Goal: Transaction & Acquisition: Purchase product/service

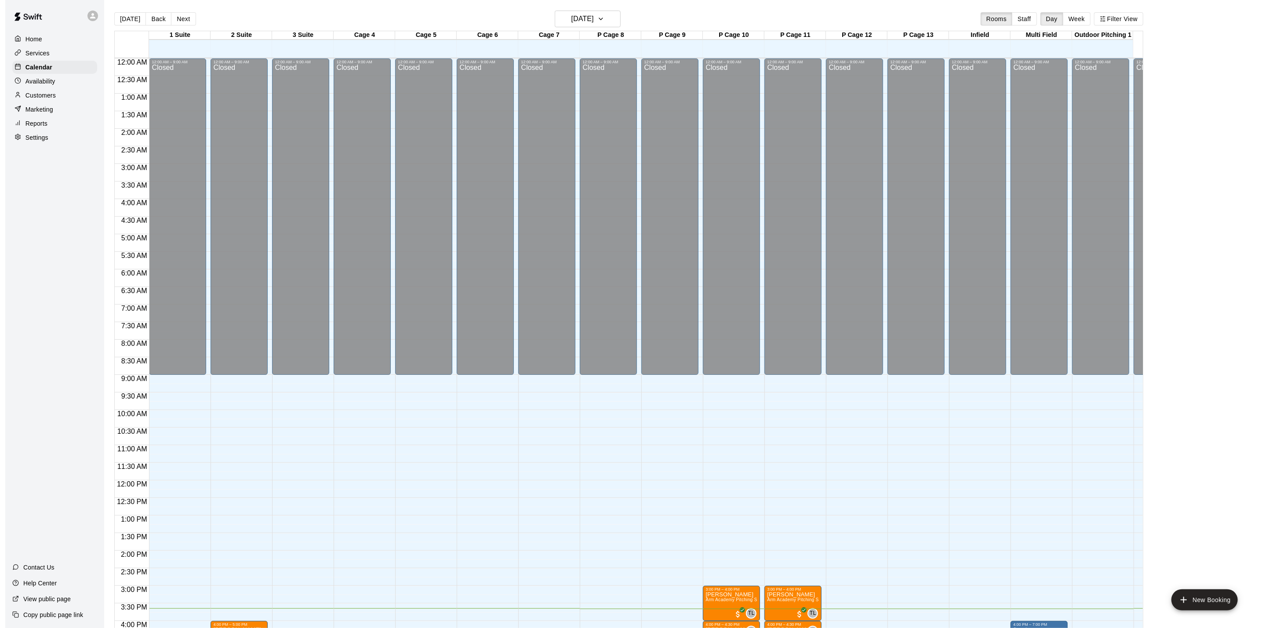
scroll to position [238, 0]
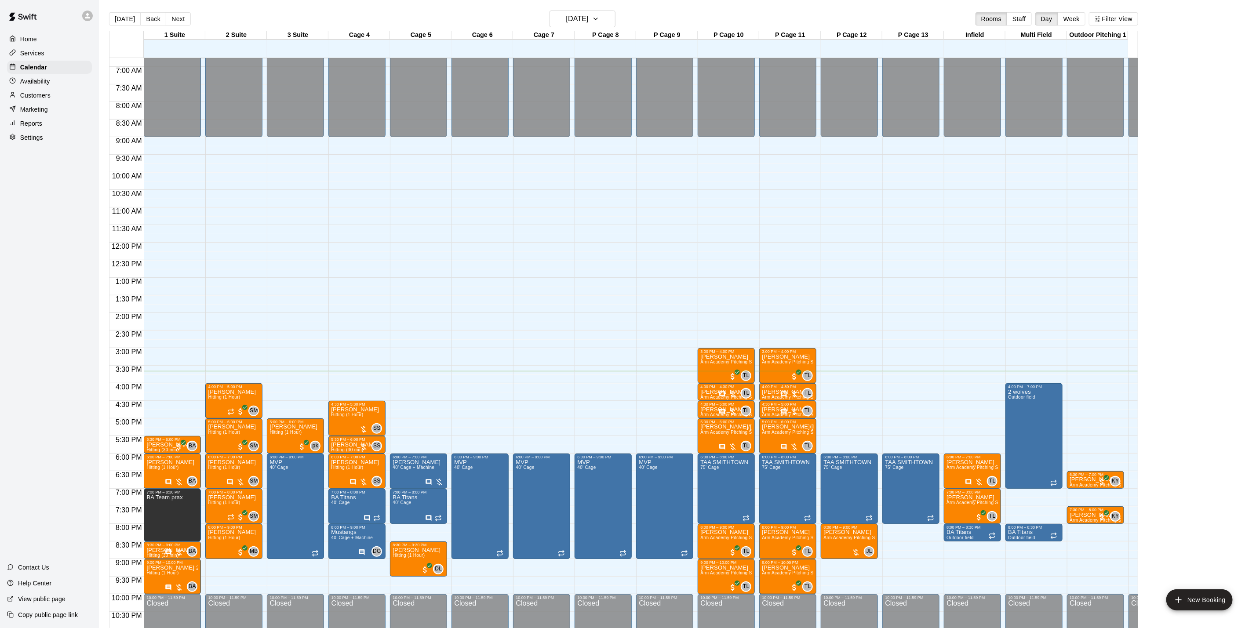
click at [80, 99] on div "Customers" at bounding box center [49, 95] width 85 height 13
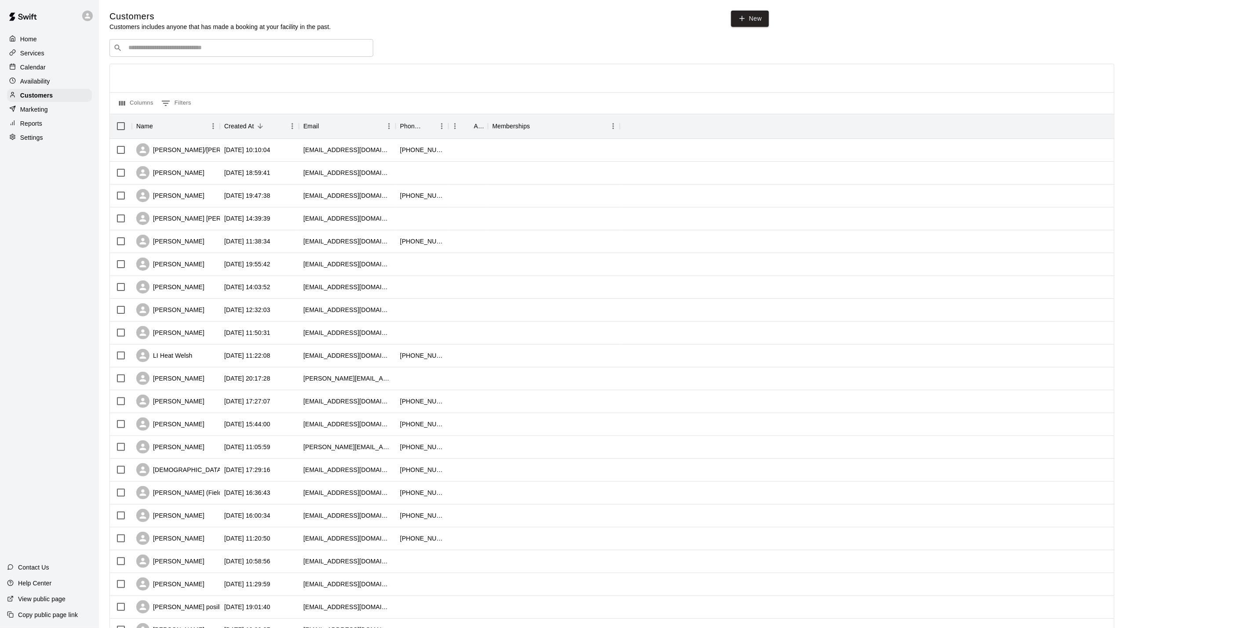
click at [216, 49] on input "Search customers by name or email" at bounding box center [248, 48] width 244 height 9
type input "**********"
click at [198, 73] on div "[PERSON_NAME] [EMAIL_ADDRESS][DOMAIN_NAME]" at bounding box center [181, 72] width 95 height 19
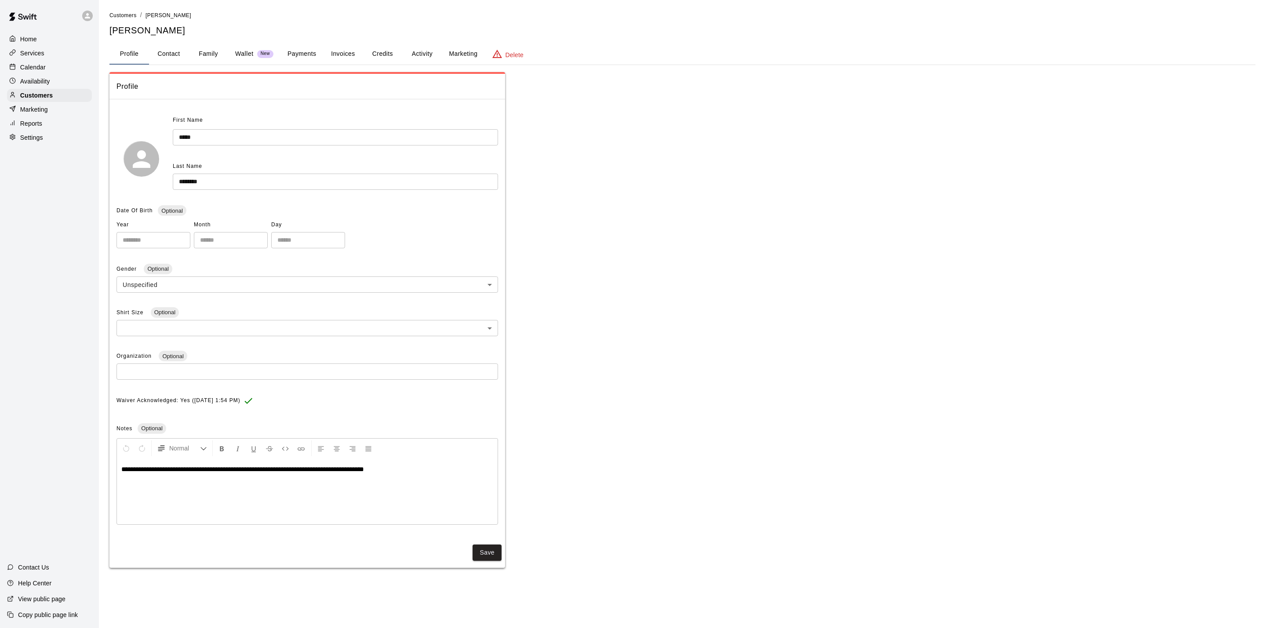
click at [309, 52] on button "Payments" at bounding box center [302, 54] width 43 height 21
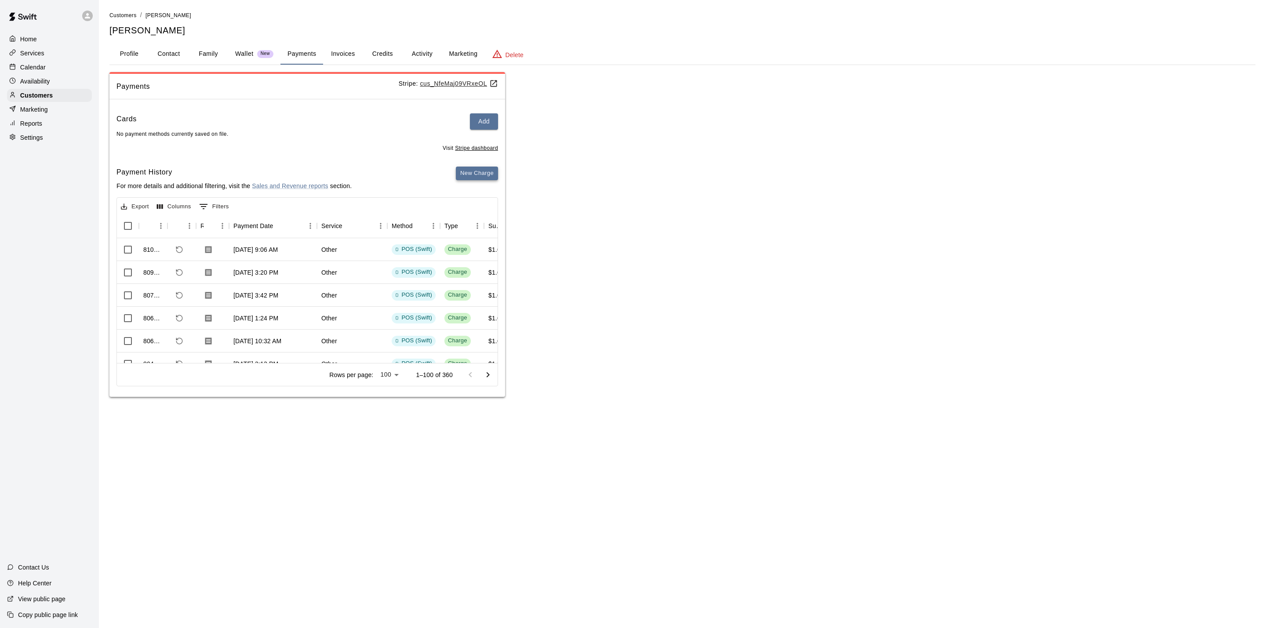
click at [489, 180] on button "New Charge" at bounding box center [477, 174] width 42 height 14
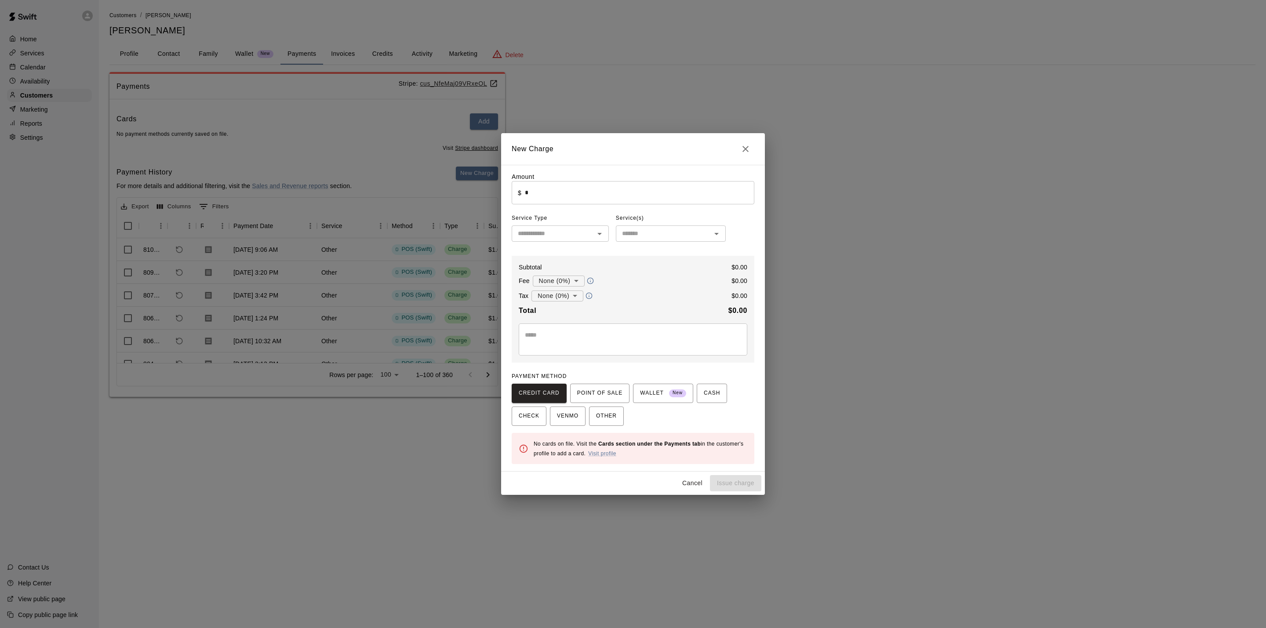
click at [530, 184] on input "*" at bounding box center [640, 192] width 230 height 23
click at [608, 389] on span "POINT OF SALE" at bounding box center [599, 394] width 45 height 14
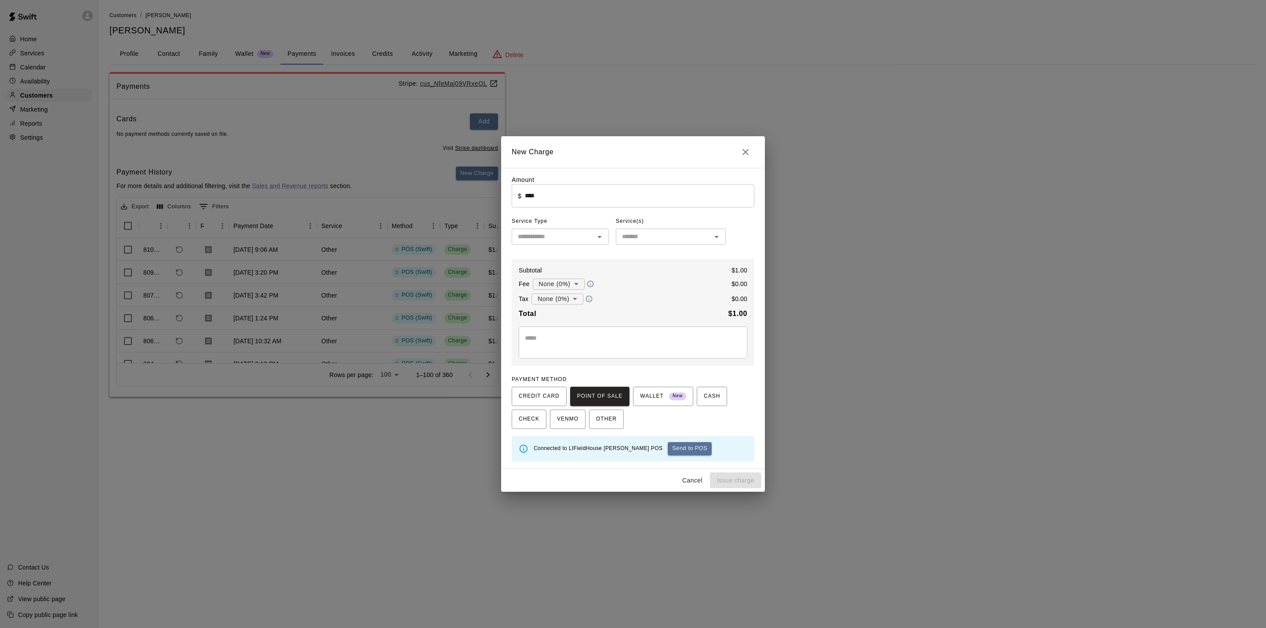
click at [674, 453] on button "Send to POS" at bounding box center [690, 448] width 44 height 13
click at [671, 453] on div "Creating payment... Send to POS" at bounding box center [641, 448] width 214 height 13
type input "*"
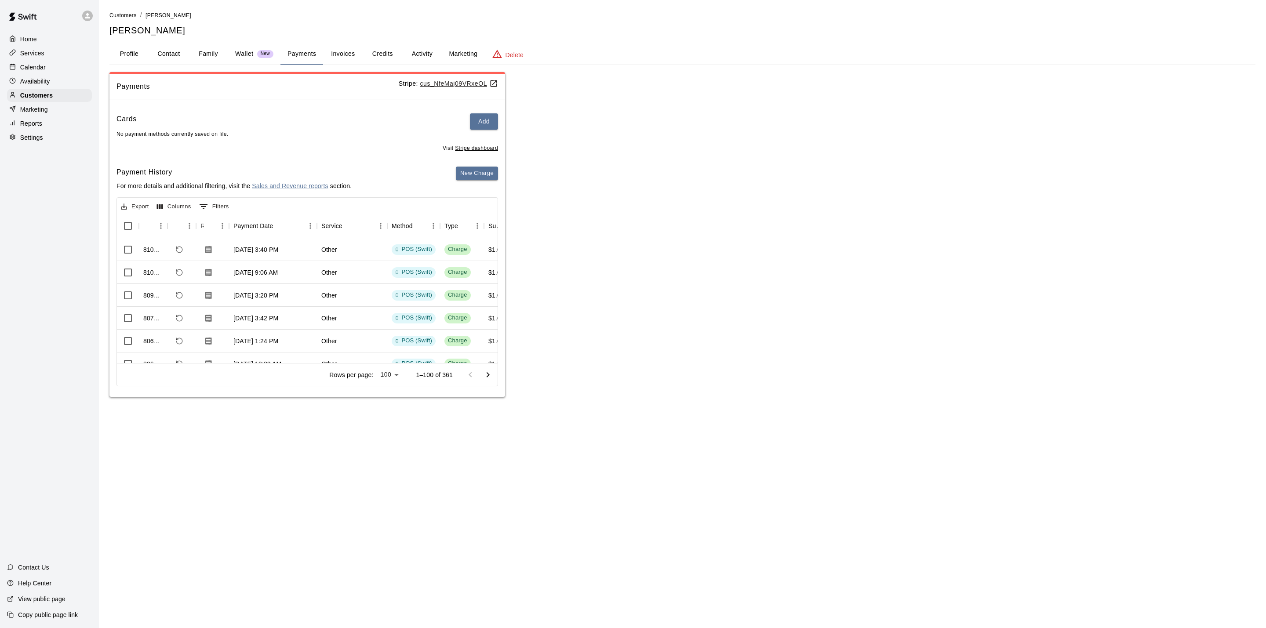
click at [714, 294] on div "Payments Stripe: cus_NfeMaj09VRxeOL Cards Add No payment methods currently save…" at bounding box center [682, 234] width 1146 height 325
